Goal: Task Accomplishment & Management: Use online tool/utility

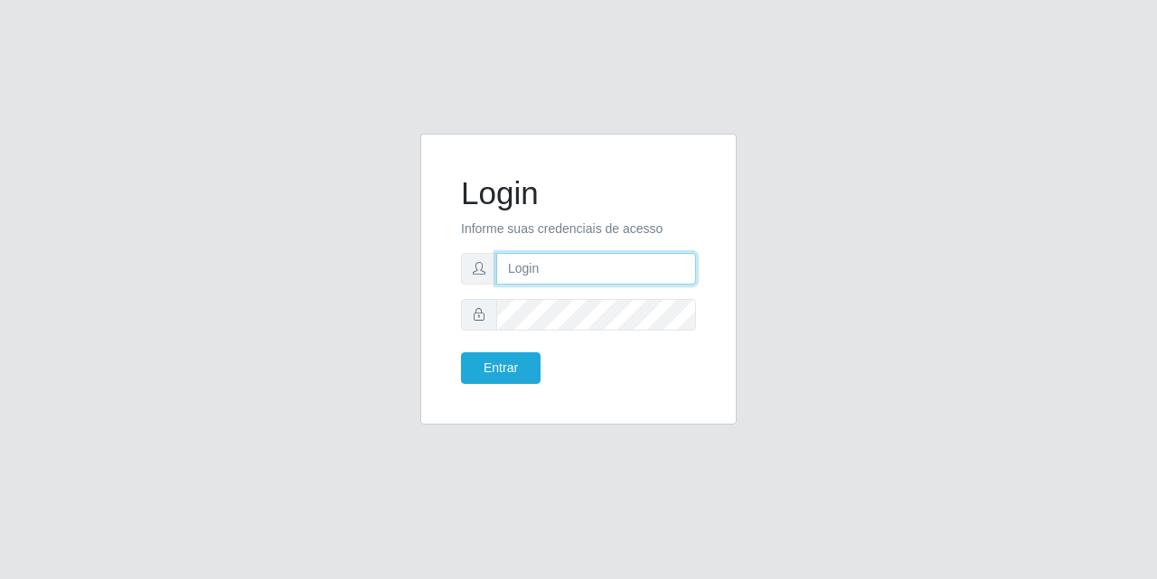
click at [598, 268] on input "text" at bounding box center [596, 269] width 200 height 32
type input "[EMAIL_ADDRESS][DOMAIN_NAME]"
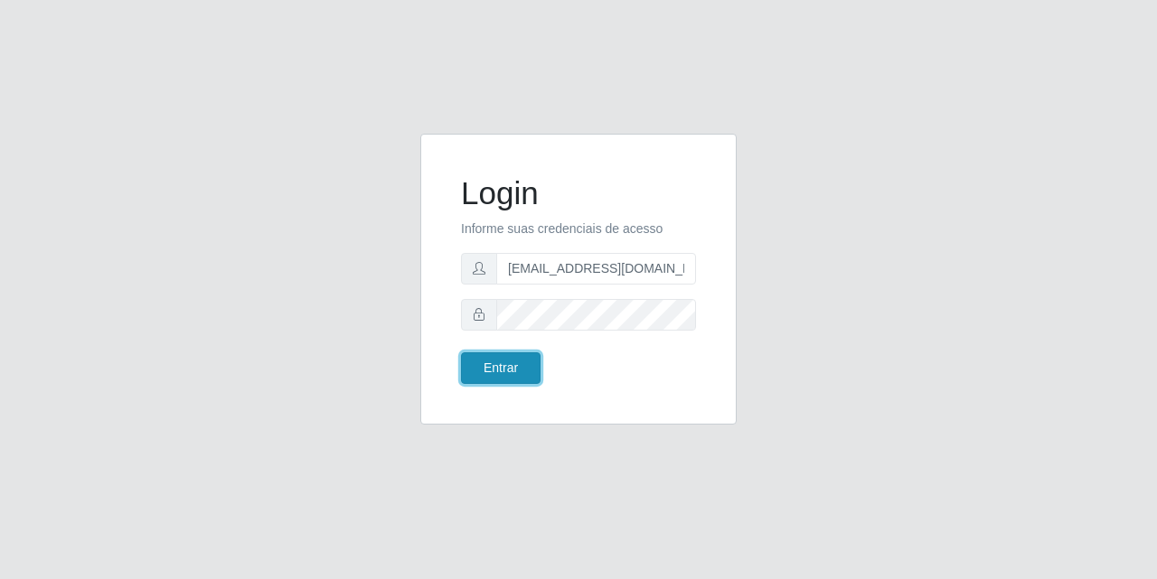
click at [497, 357] on button "Entrar" at bounding box center [501, 369] width 80 height 32
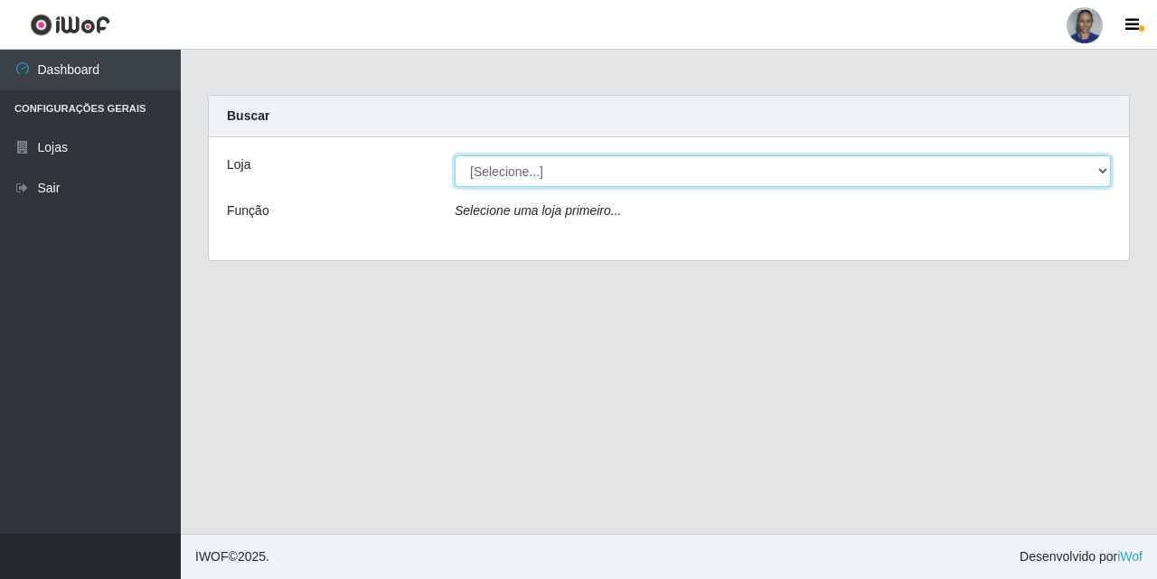
click at [1062, 168] on select "[Selecione...] Supermercado [GEOGRAPHIC_DATA]" at bounding box center [783, 171] width 656 height 32
select select "165"
click at [455, 155] on select "[Selecione...] Supermercado [GEOGRAPHIC_DATA]" at bounding box center [783, 171] width 656 height 32
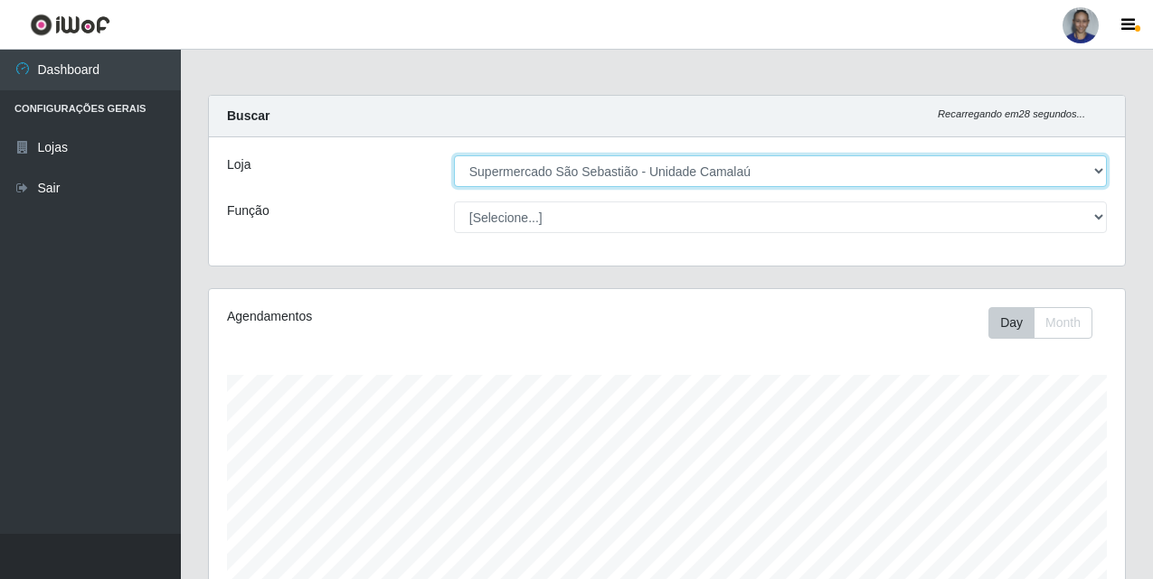
scroll to position [393, 0]
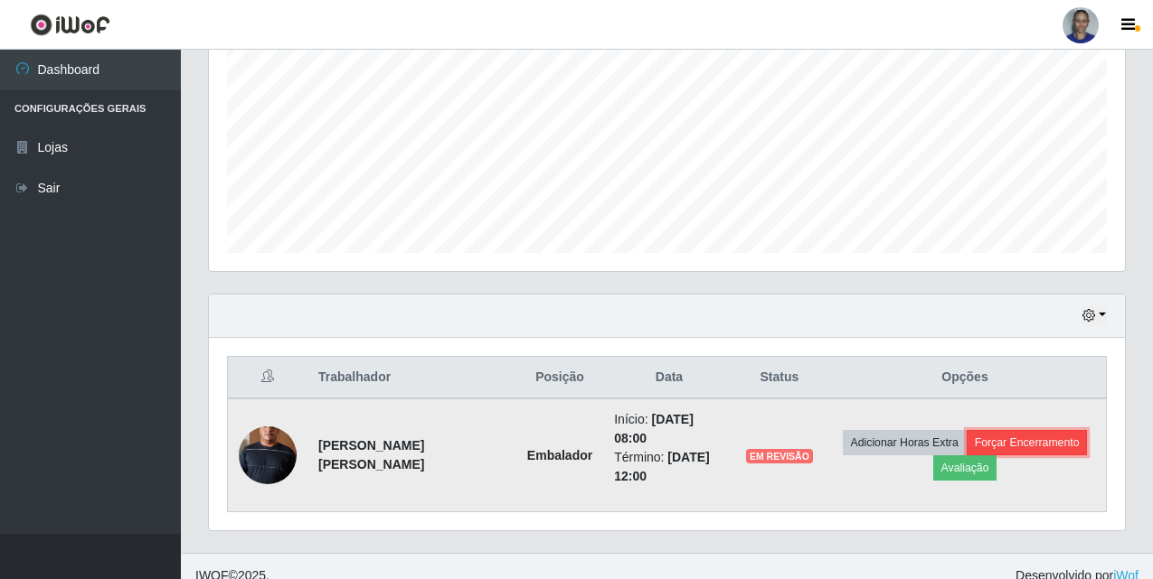
click at [1046, 430] on button "Forçar Encerramento" at bounding box center [1026, 442] width 121 height 25
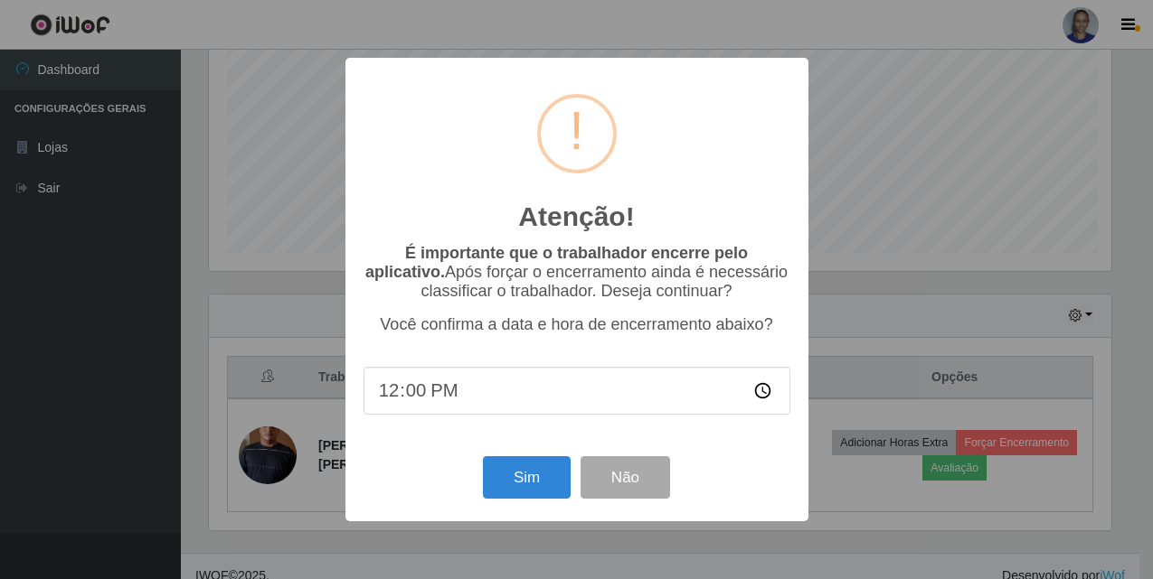
scroll to position [375, 907]
click at [521, 483] on button "Sim" at bounding box center [529, 478] width 88 height 42
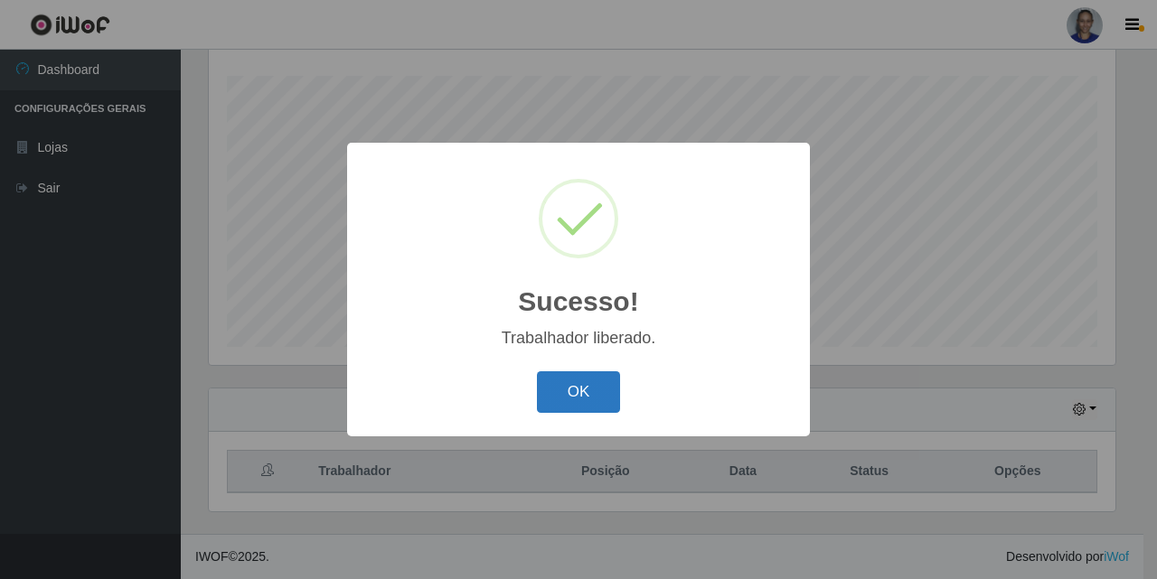
click at [587, 399] on button "OK" at bounding box center [579, 393] width 84 height 42
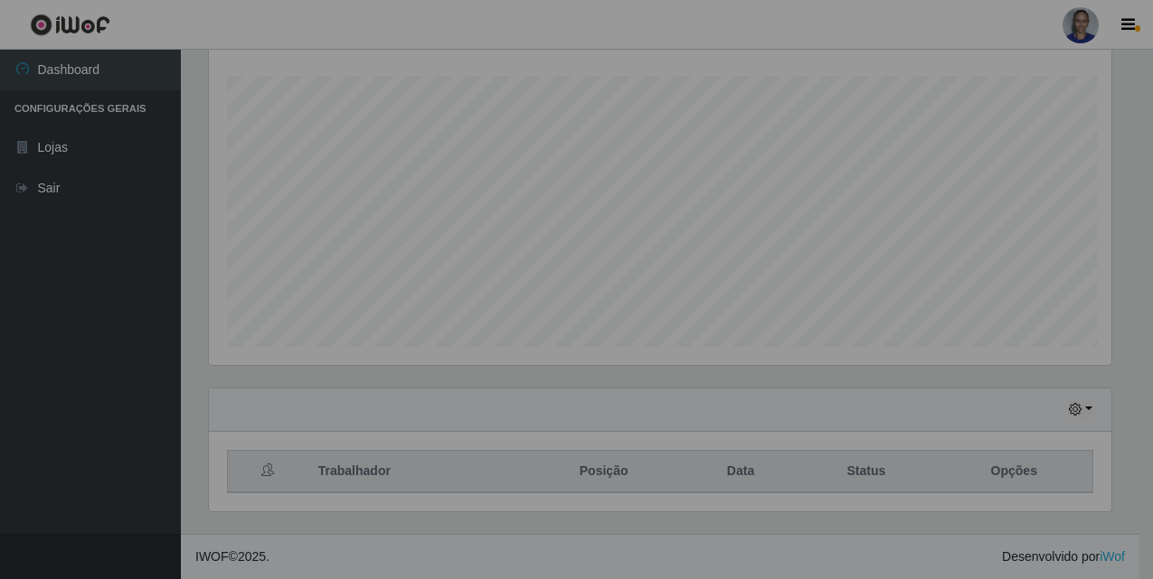
scroll to position [375, 916]
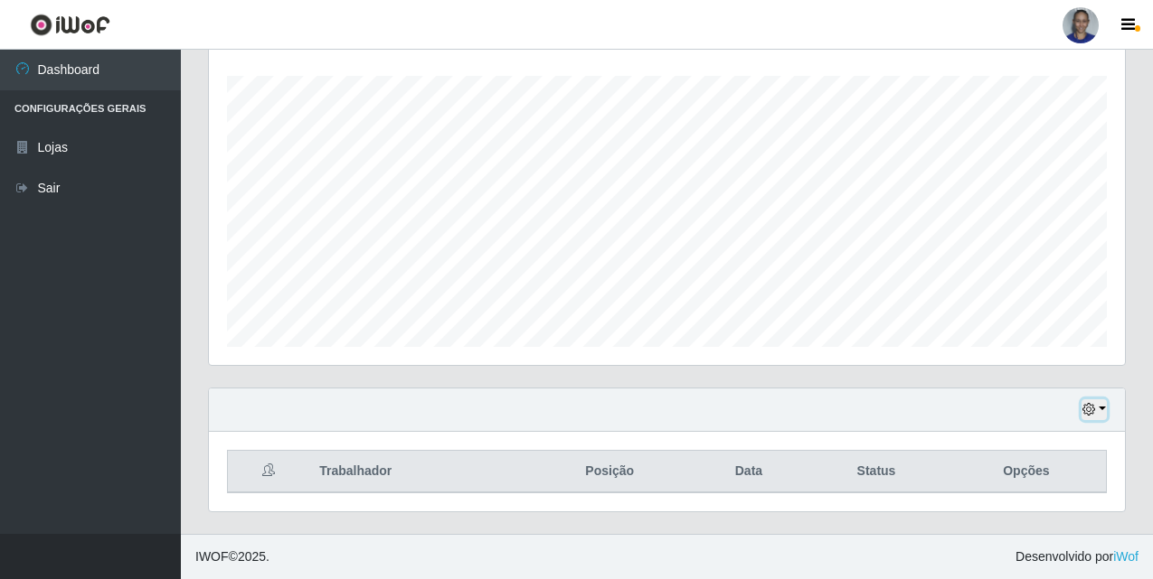
click at [1102, 410] on button "button" at bounding box center [1093, 410] width 25 height 21
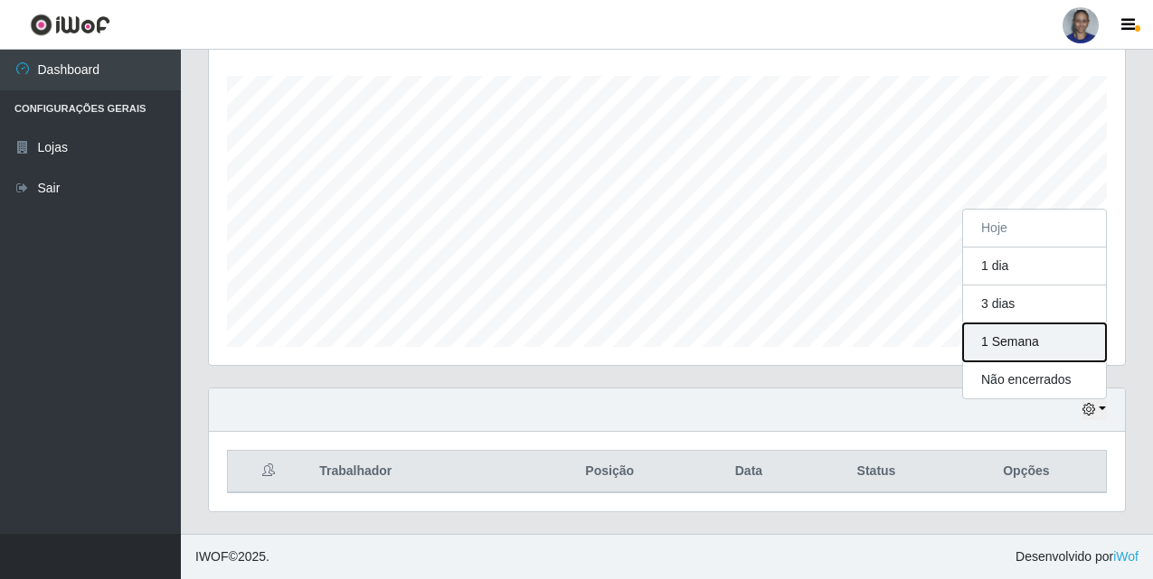
click at [1032, 350] on button "1 Semana" at bounding box center [1034, 343] width 143 height 38
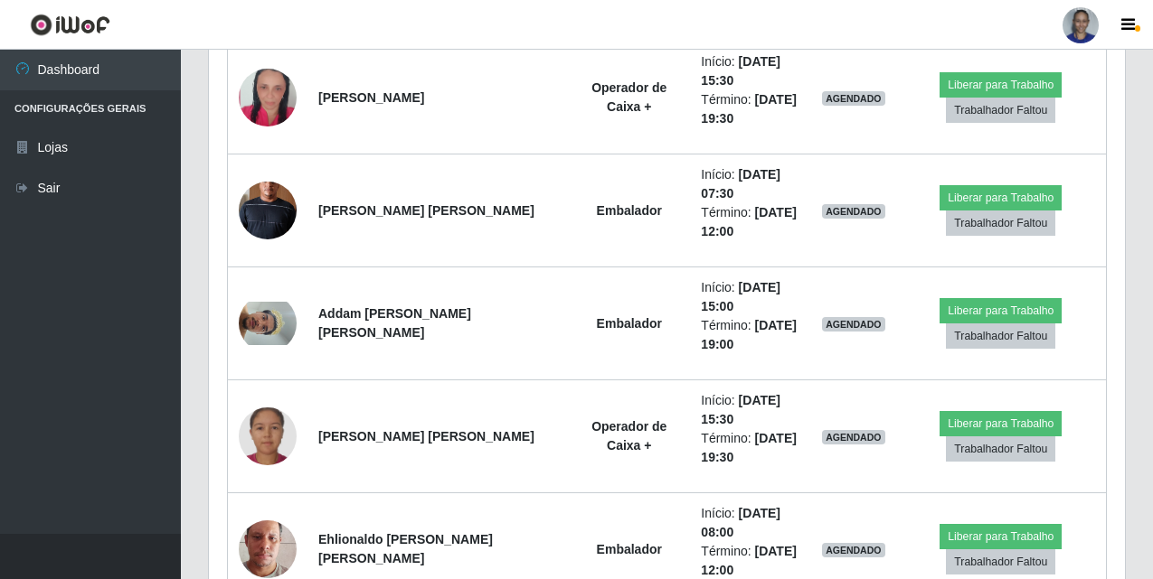
scroll to position [2220, 0]
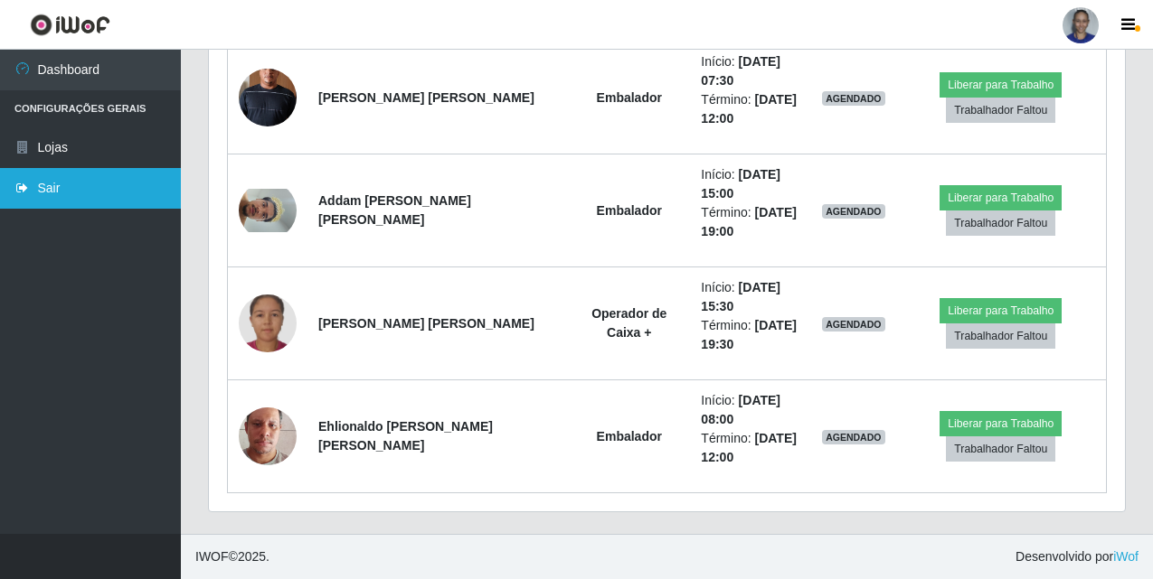
click at [112, 189] on link "Sair" at bounding box center [90, 188] width 181 height 41
